Goal: Information Seeking & Learning: Find specific fact

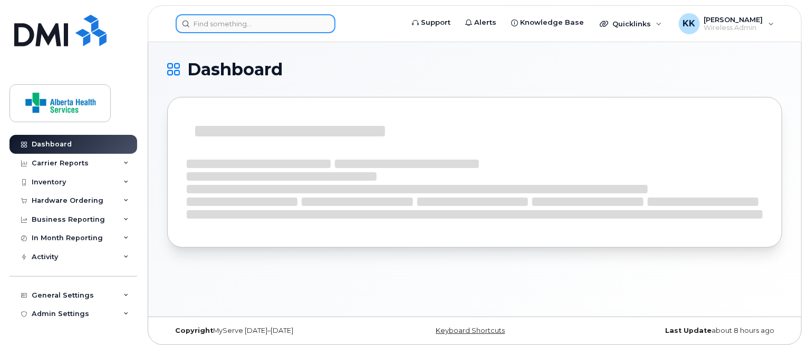
click at [239, 18] on input at bounding box center [256, 23] width 160 height 19
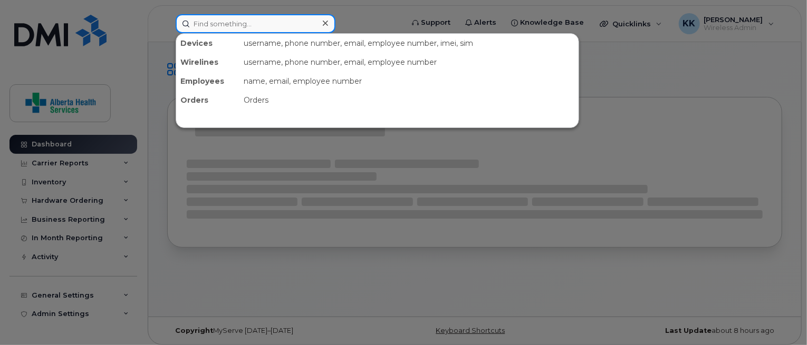
paste input "4033509812"
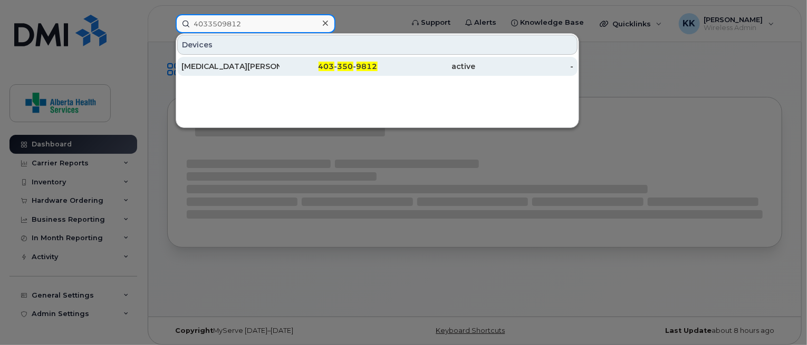
type input "4033509812"
click at [321, 65] on span "403" at bounding box center [327, 66] width 16 height 9
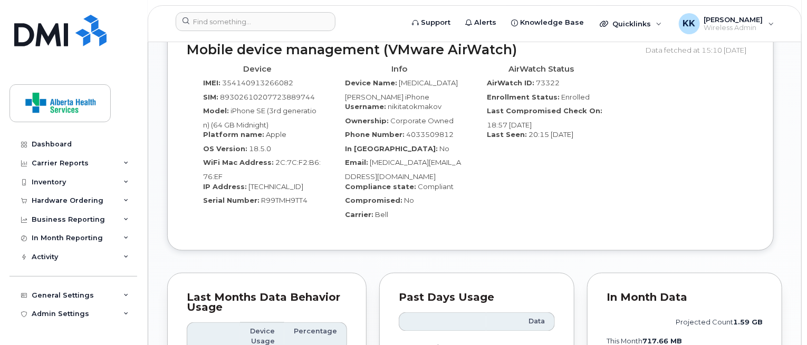
scroll to position [705, 0]
click at [421, 221] on div "Carrier: Bell" at bounding box center [399, 217] width 126 height 14
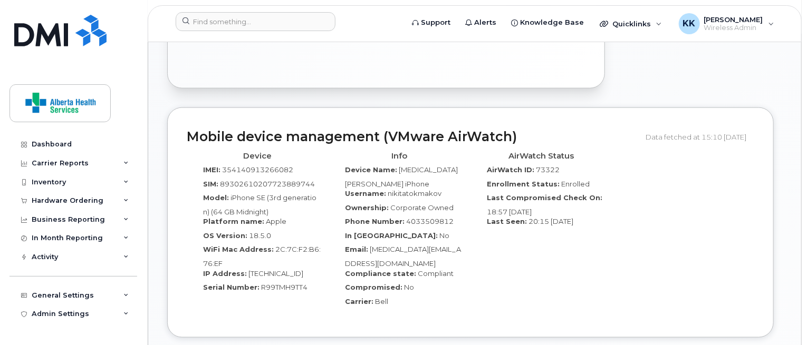
scroll to position [664, 0]
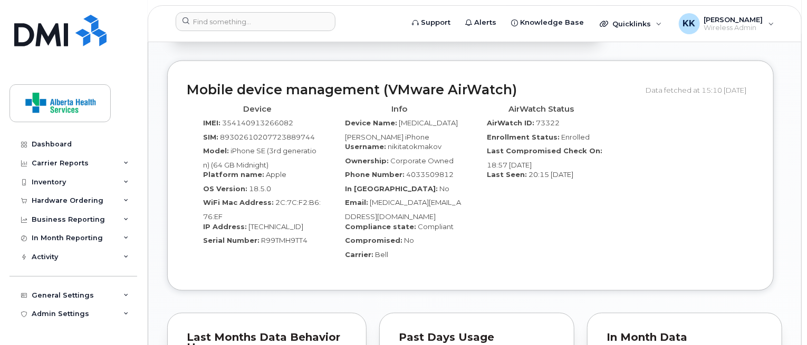
click at [440, 243] on div "Compromised: No" at bounding box center [399, 243] width 126 height 14
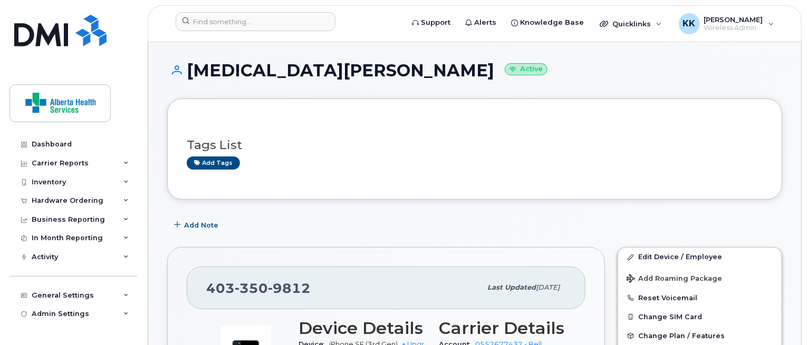
scroll to position [245, 0]
